Goal: Obtain resource: Obtain resource

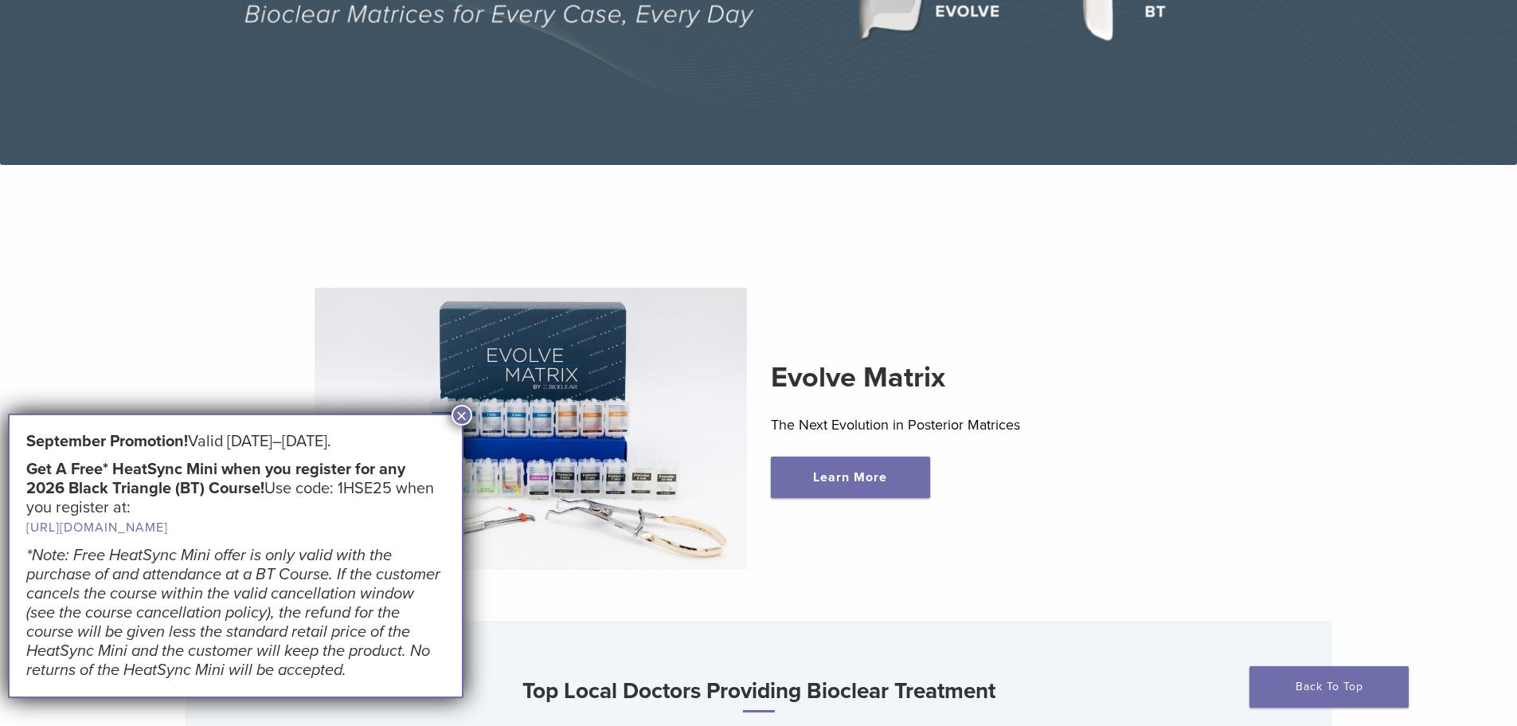
scroll to position [478, 0]
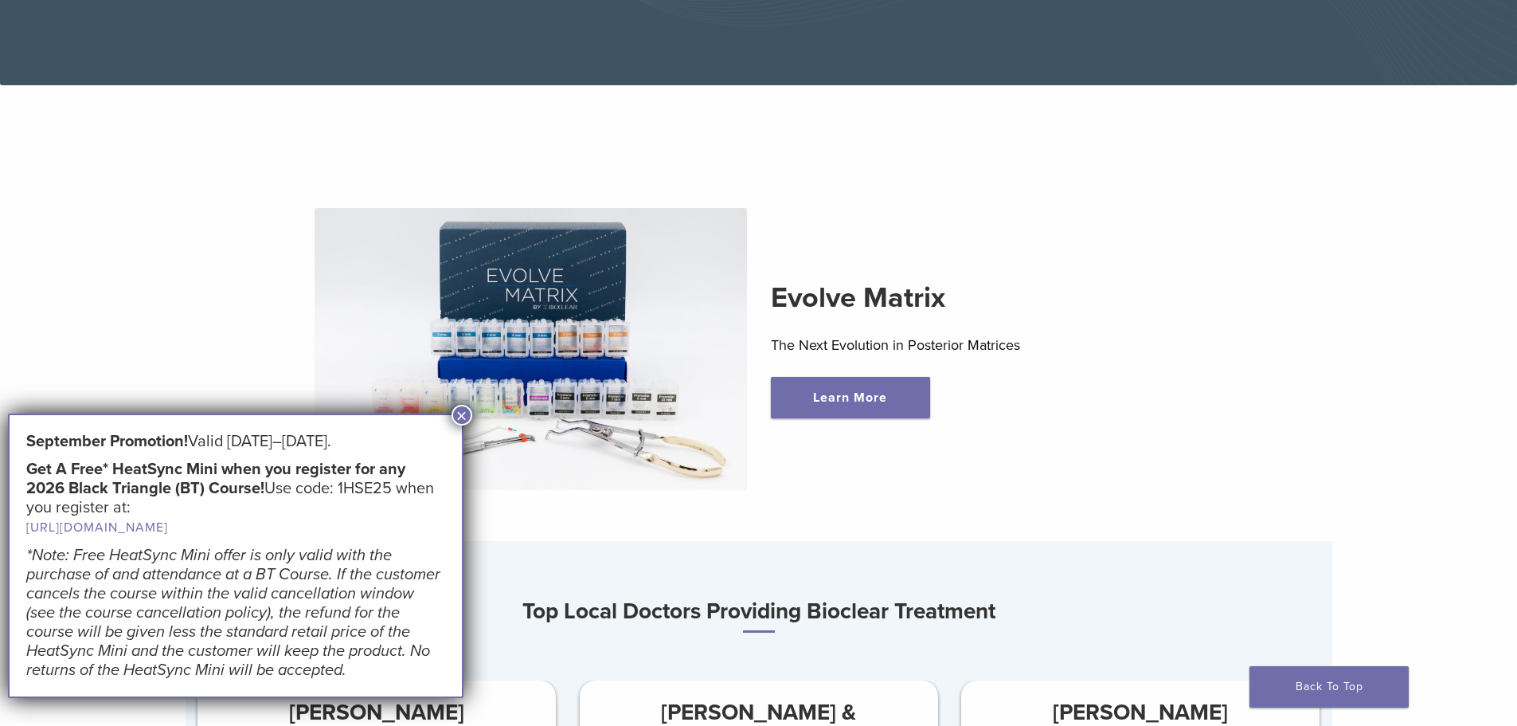
click at [465, 414] on button "×" at bounding box center [462, 415] width 21 height 21
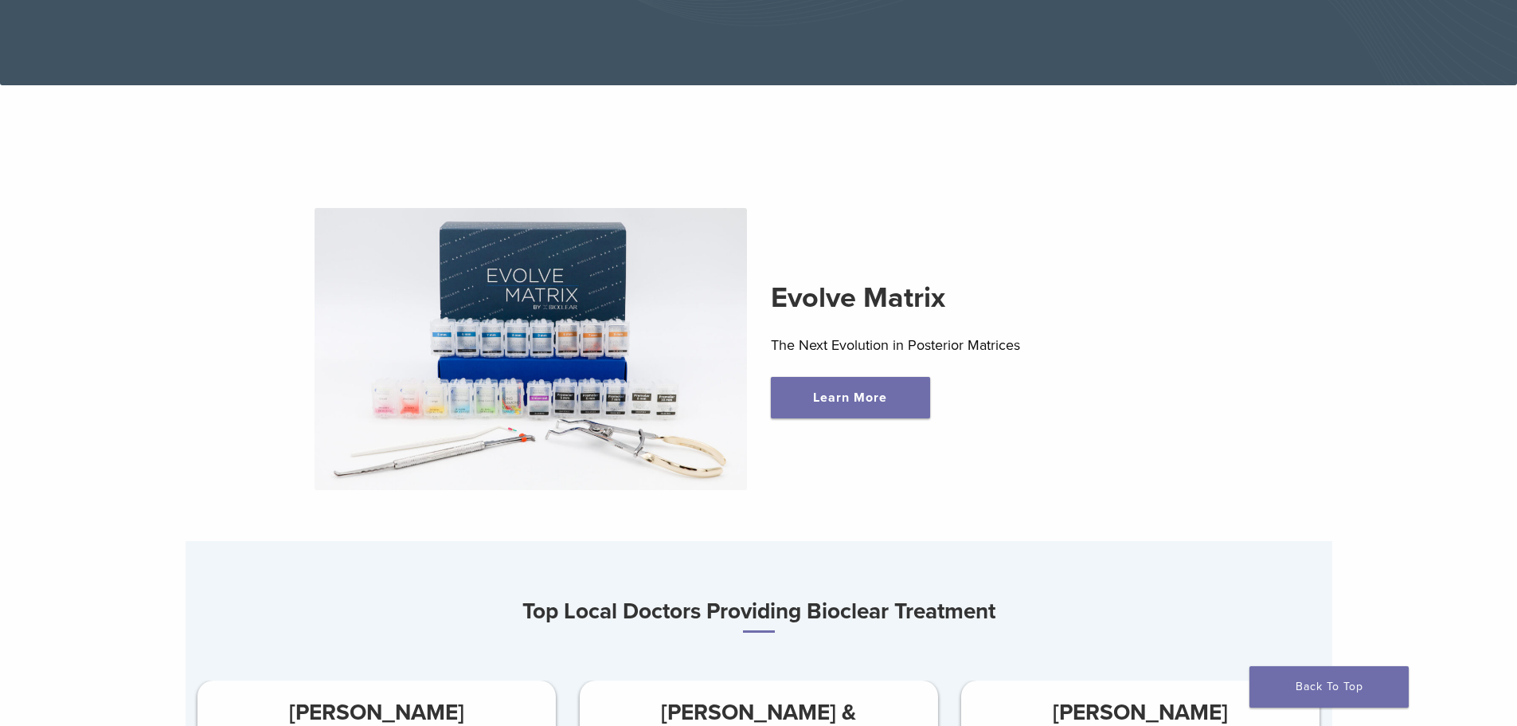
scroll to position [0, 0]
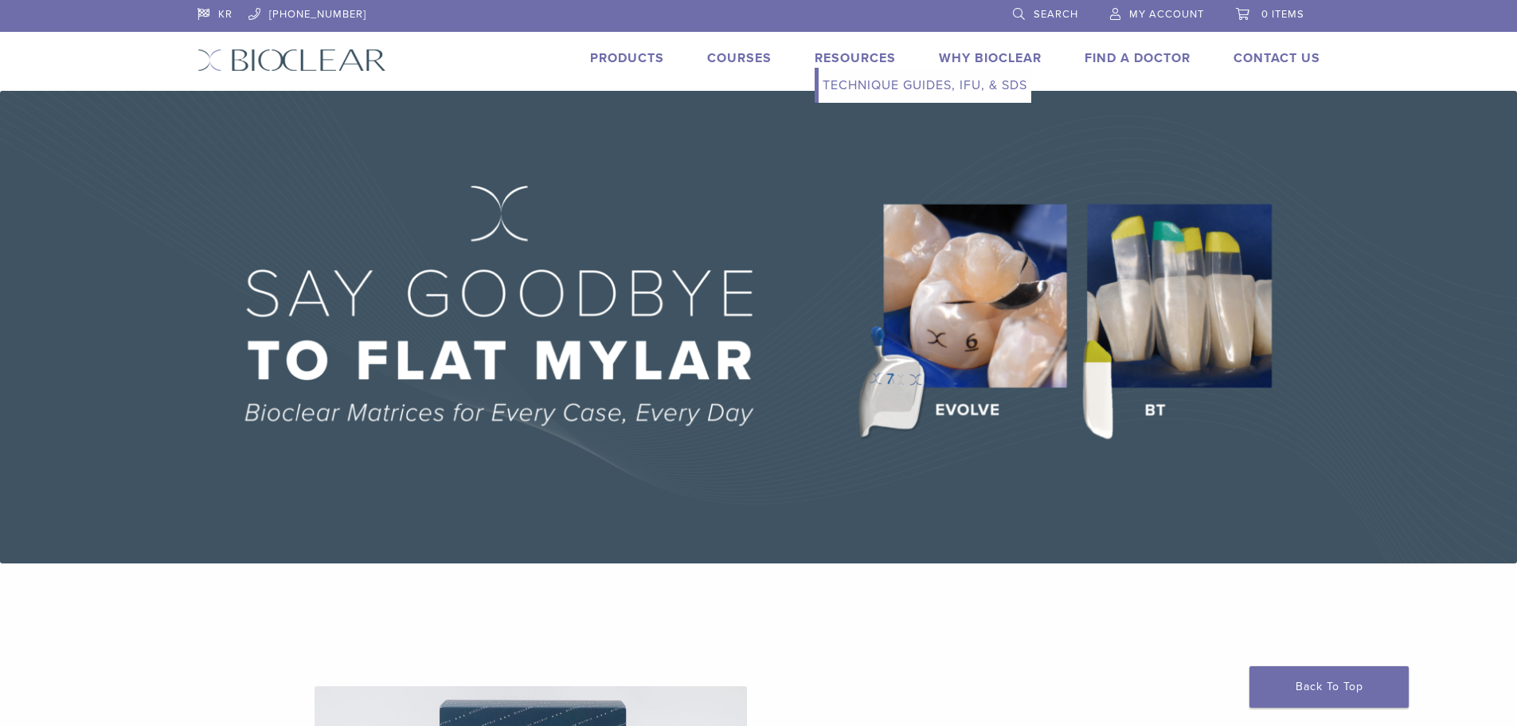
click at [864, 85] on link "Technique Guides, IFU, & SDS" at bounding box center [925, 85] width 213 height 35
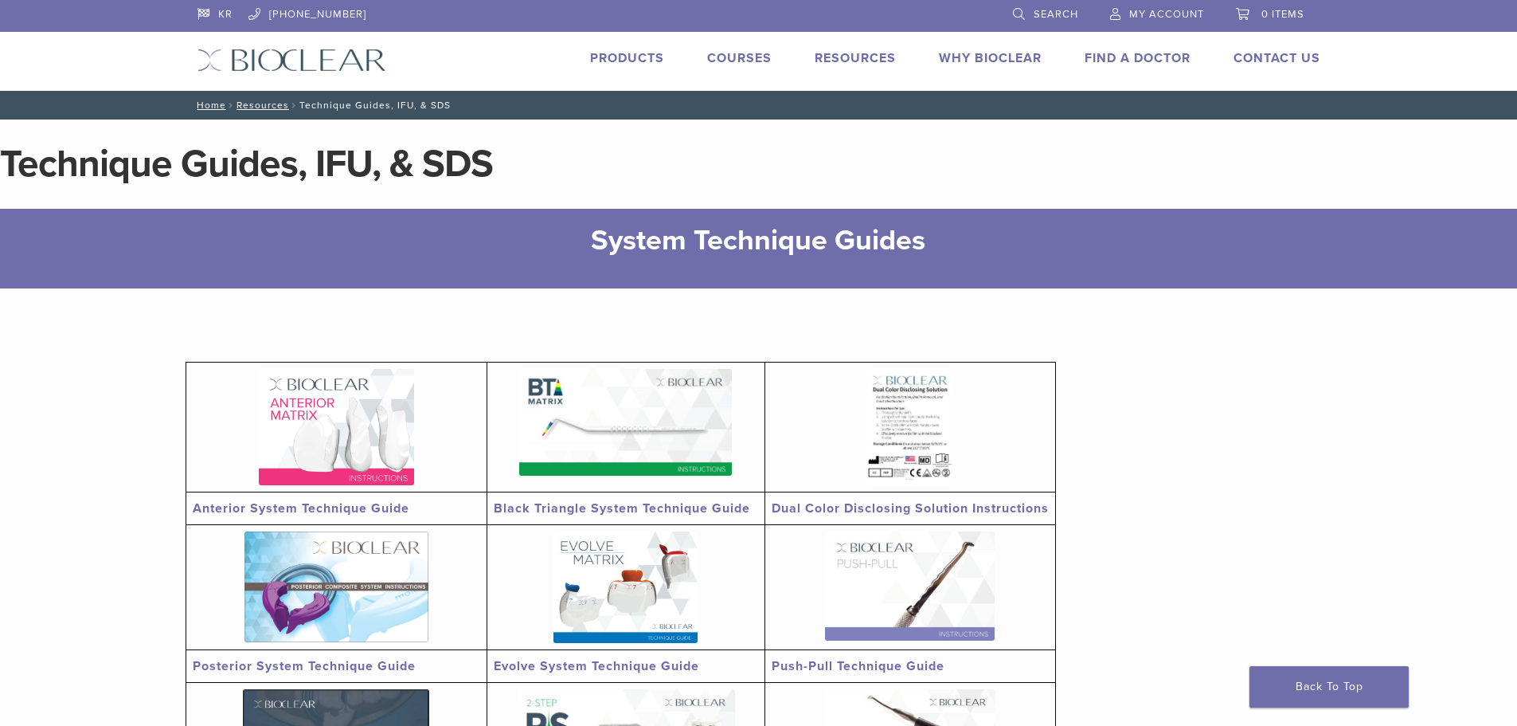
scroll to position [319, 0]
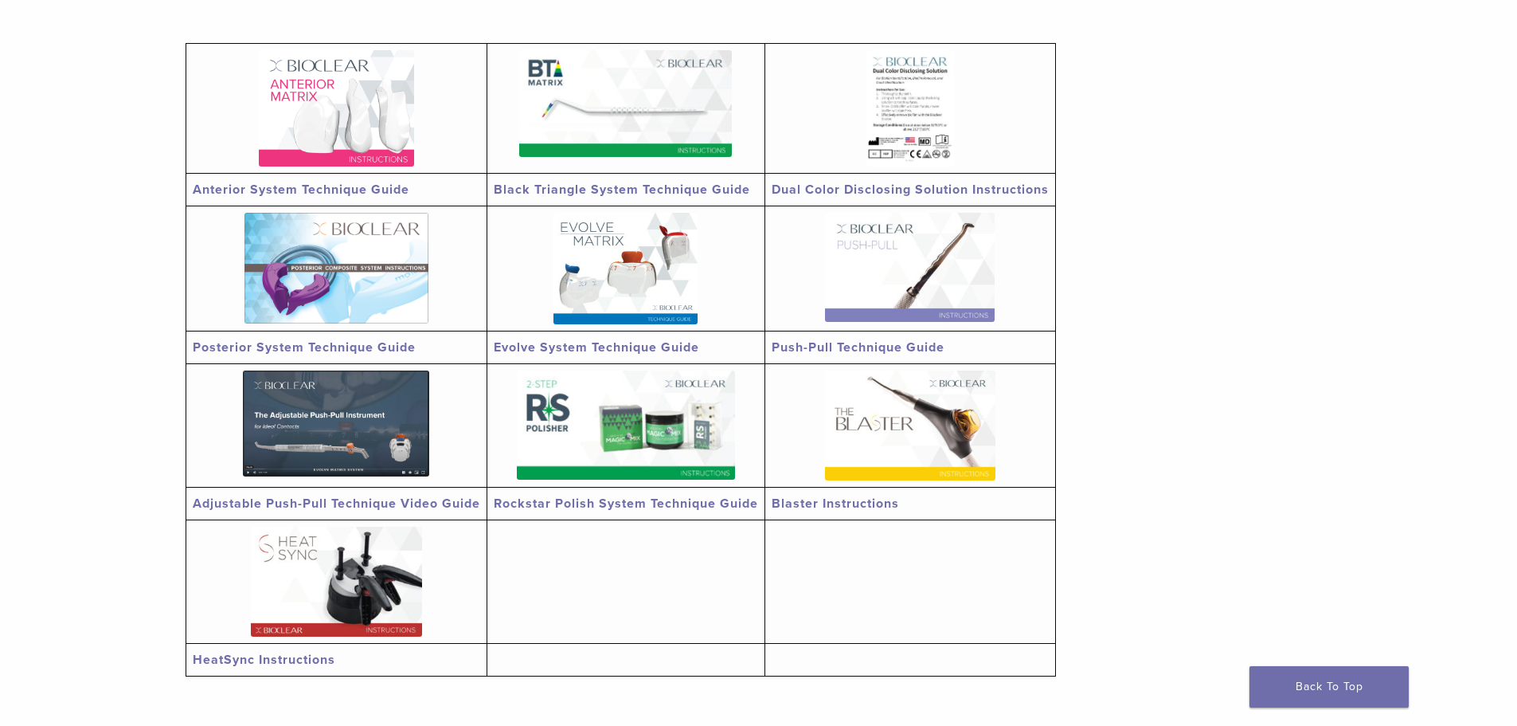
click at [919, 412] on img at bounding box center [910, 425] width 170 height 110
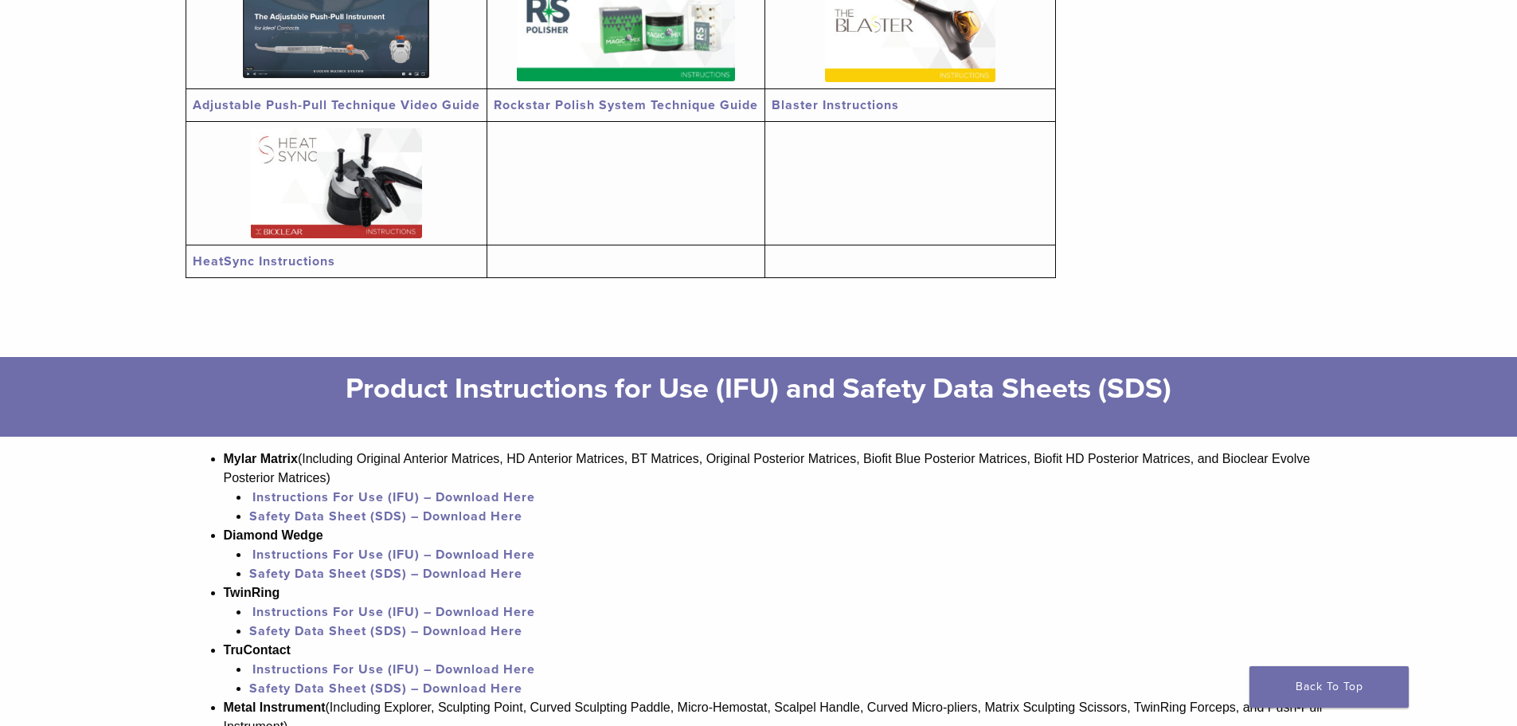
scroll to position [1035, 0]
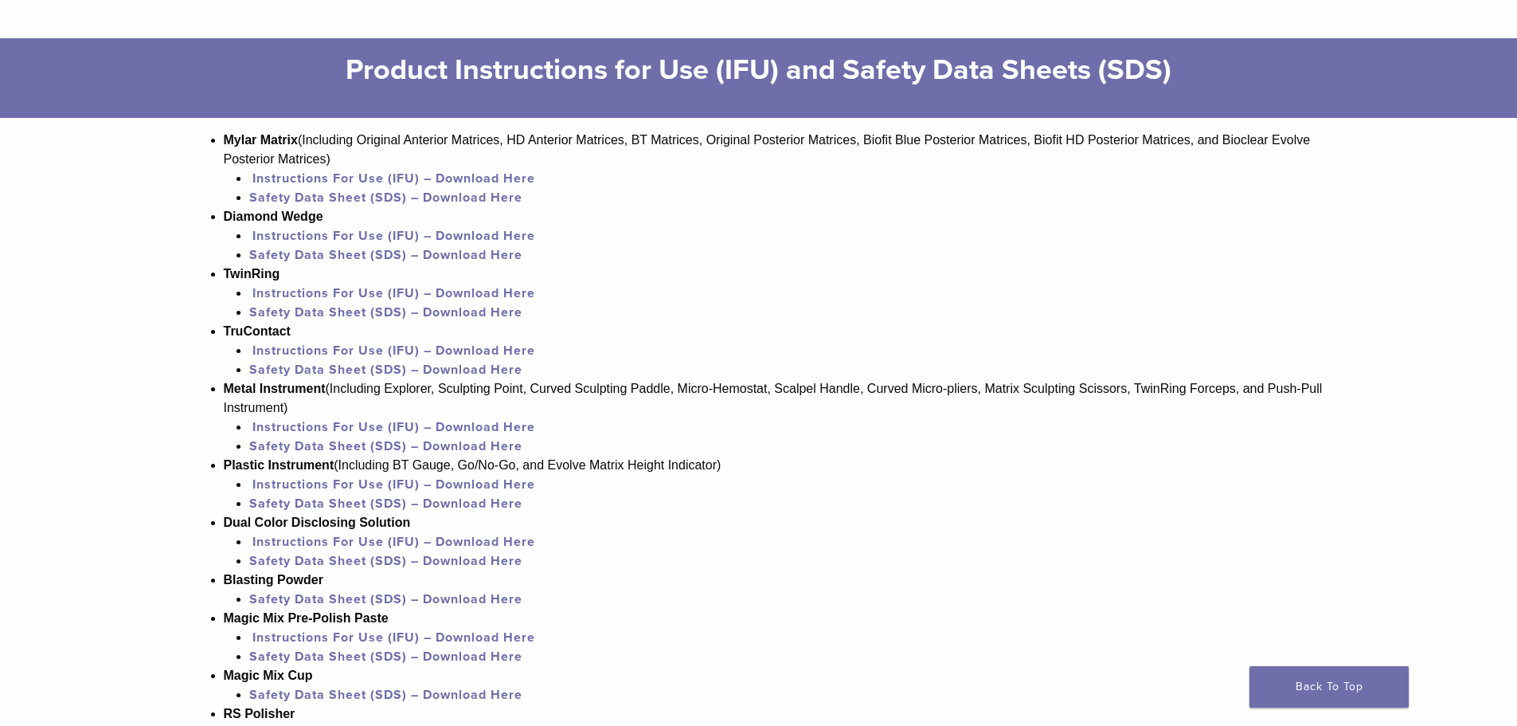
click at [340, 601] on link "Safety Data Sheet (SDS) – Download Here" at bounding box center [385, 599] width 273 height 16
